Goal: Information Seeking & Learning: Learn about a topic

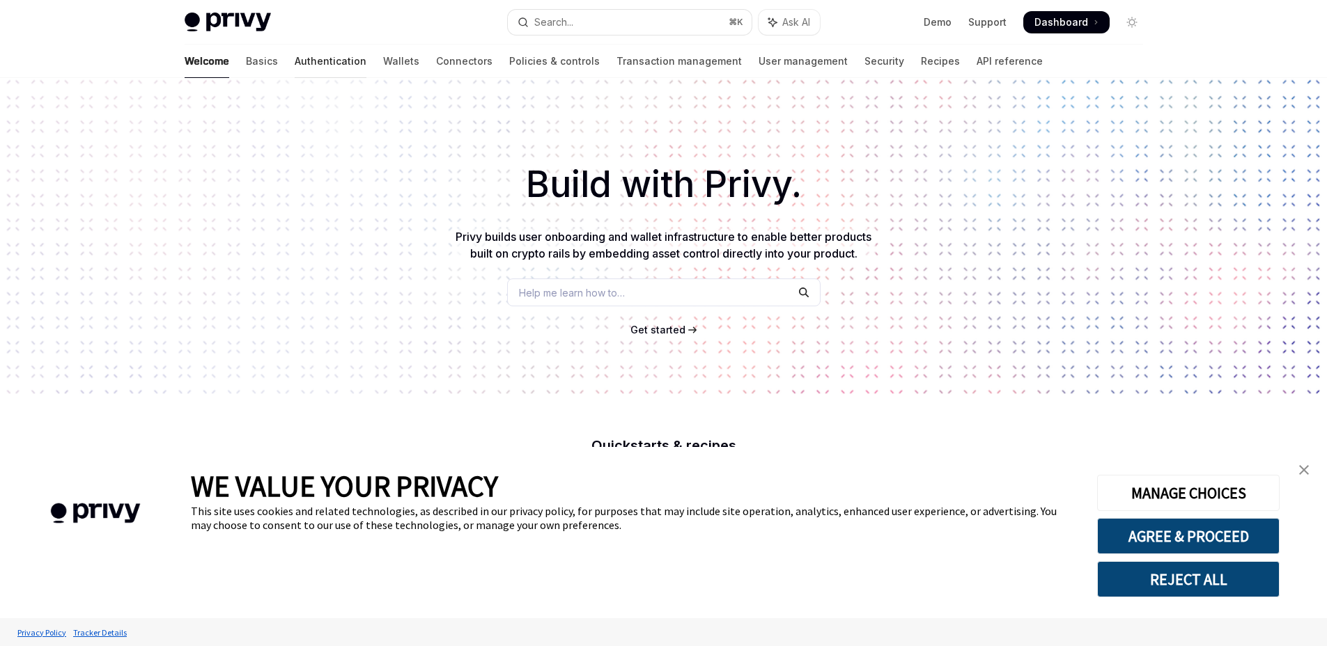
click at [295, 64] on link "Authentication" at bounding box center [331, 61] width 72 height 33
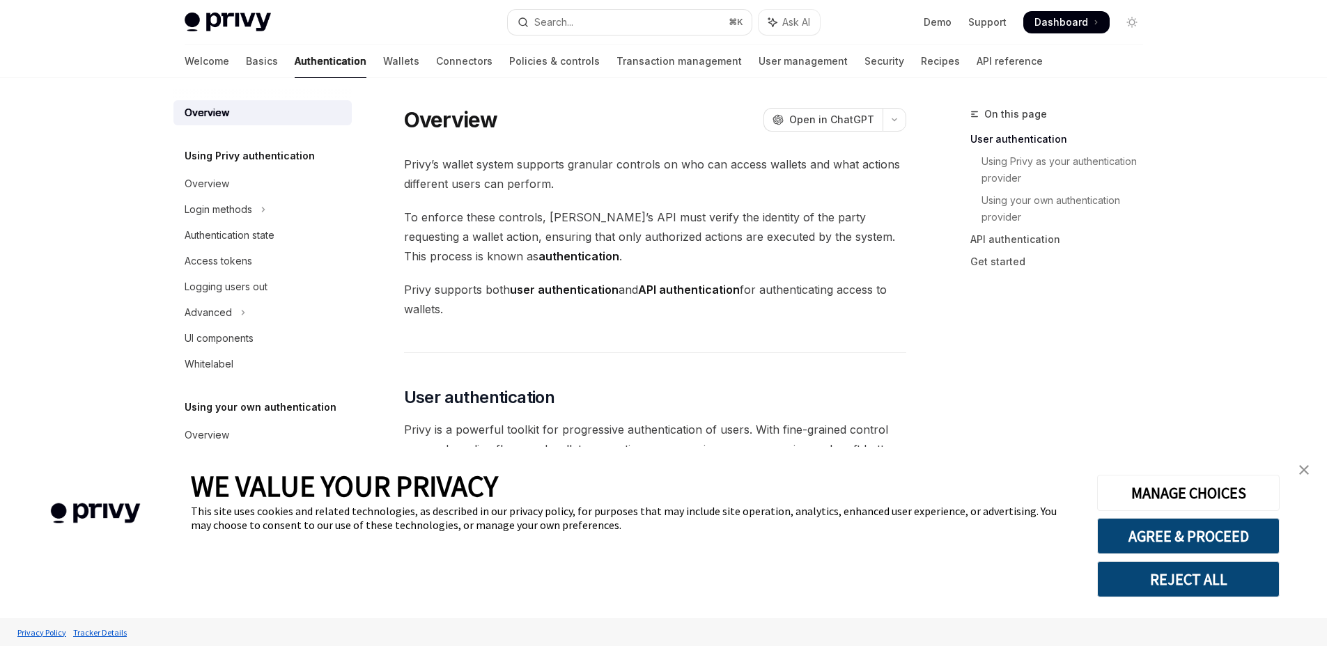
click at [354, 67] on div "Welcome Basics Authentication Wallets Connectors Policies & controls Transactio…" at bounding box center [614, 61] width 858 height 33
click at [383, 60] on link "Wallets" at bounding box center [401, 61] width 36 height 33
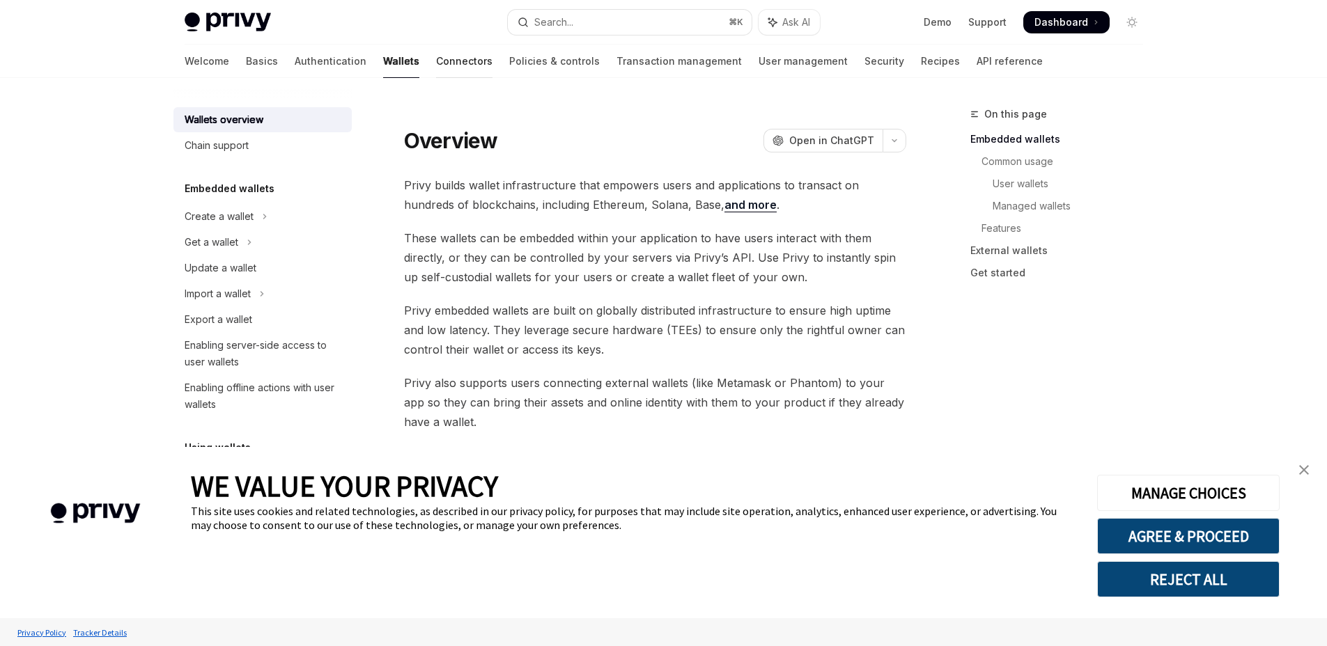
click at [436, 68] on link "Connectors" at bounding box center [464, 61] width 56 height 33
type textarea "*"
